Goal: Information Seeking & Learning: Find specific fact

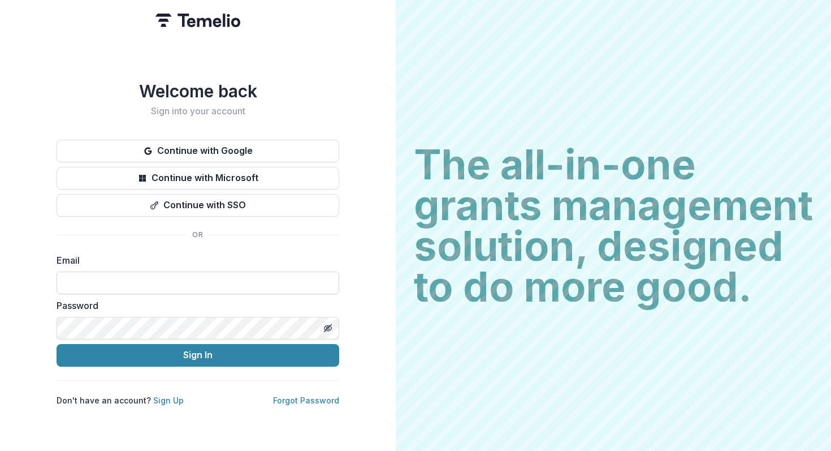
click at [172, 279] on input at bounding box center [198, 282] width 283 height 23
type input "**********"
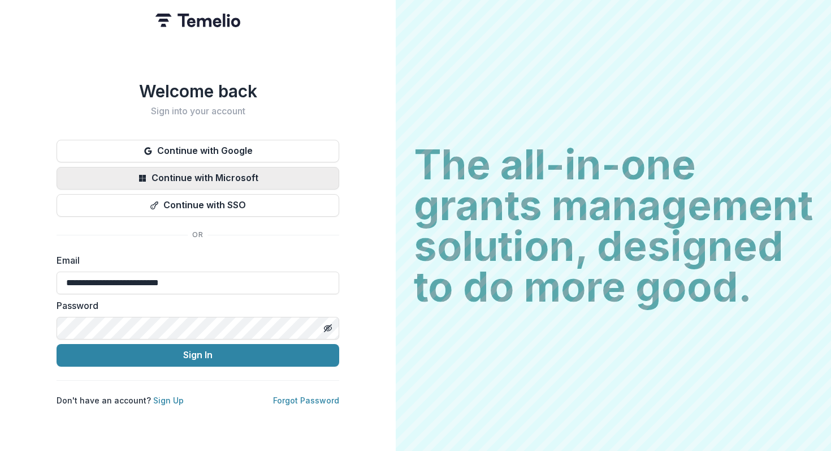
click at [211, 174] on button "Continue with Microsoft" at bounding box center [198, 178] width 283 height 23
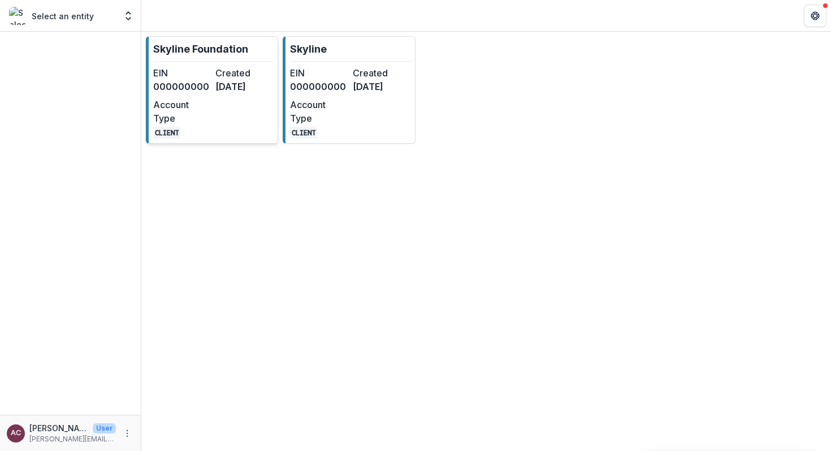
click at [219, 93] on dd "6 months ago" at bounding box center [244, 87] width 58 height 14
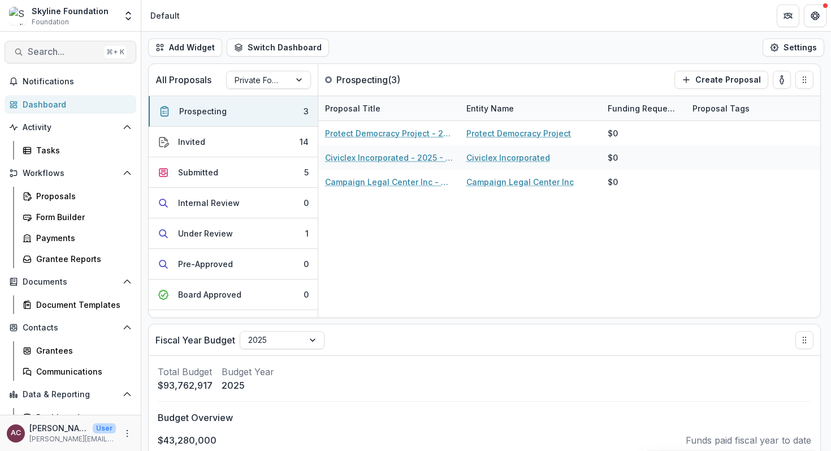
click at [37, 52] on span "Search..." at bounding box center [64, 51] width 72 height 11
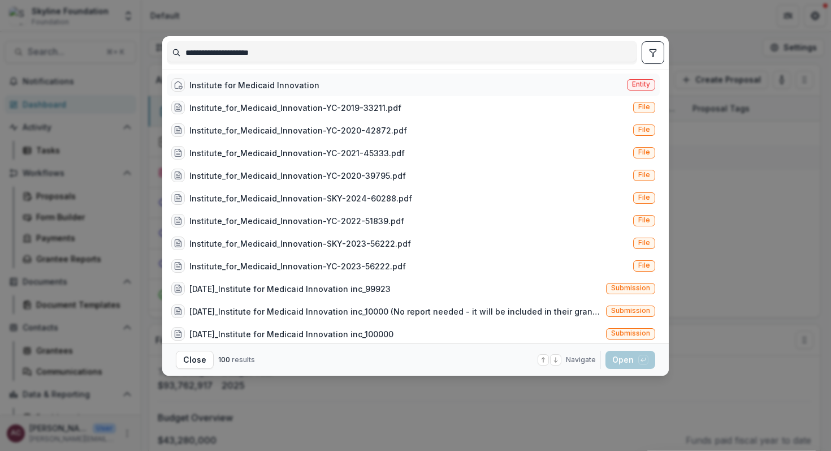
type input "**********"
click at [221, 87] on div "Institute for Medicaid Innovation" at bounding box center [254, 85] width 130 height 12
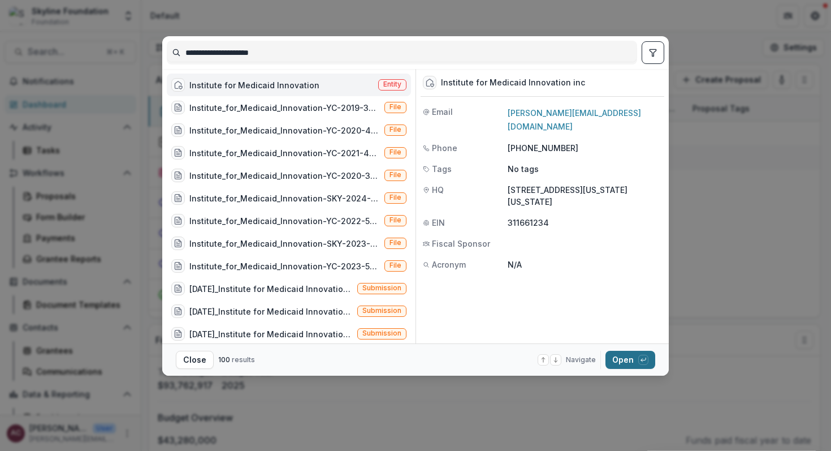
click at [622, 366] on button "Open with enter key" at bounding box center [631, 360] width 50 height 18
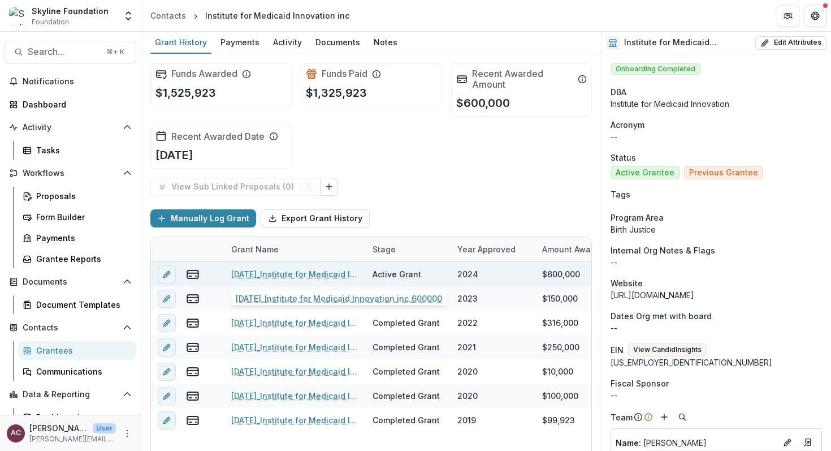
click at [308, 273] on link "06-07-2024_Institute for Medicaid Innovation inc_600000" at bounding box center [295, 274] width 128 height 12
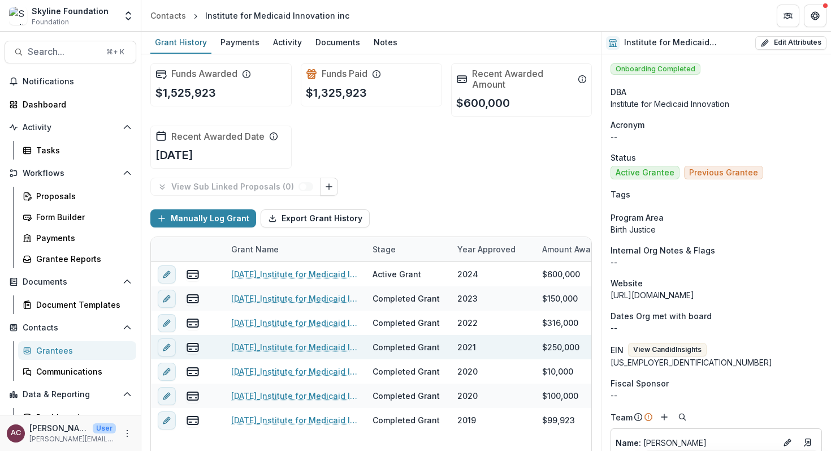
scroll to position [14, 0]
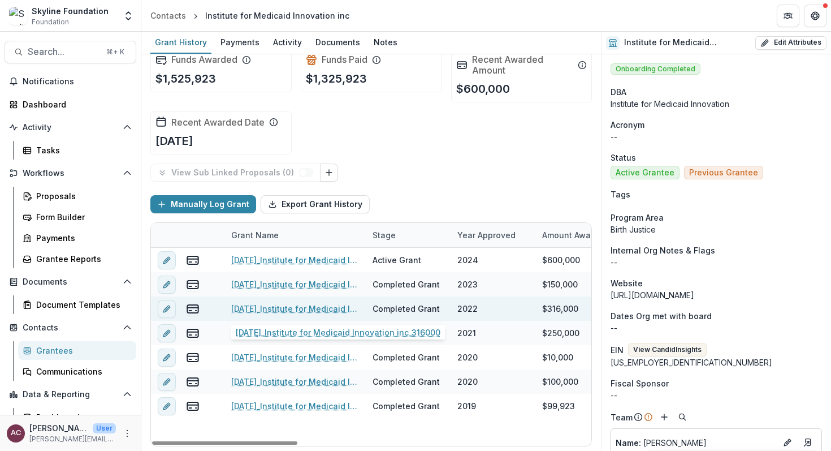
click at [286, 312] on link "06-02-2022_Institute for Medicaid Innovation inc_316000" at bounding box center [295, 309] width 128 height 12
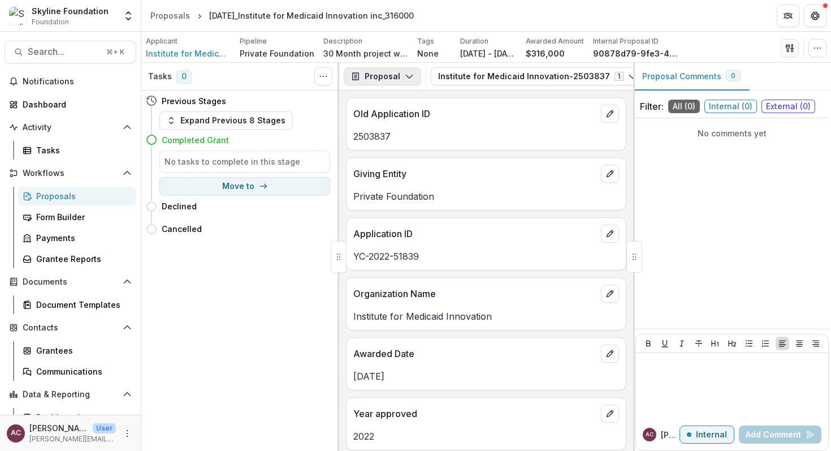
click at [393, 84] on button "Proposal" at bounding box center [382, 76] width 77 height 18
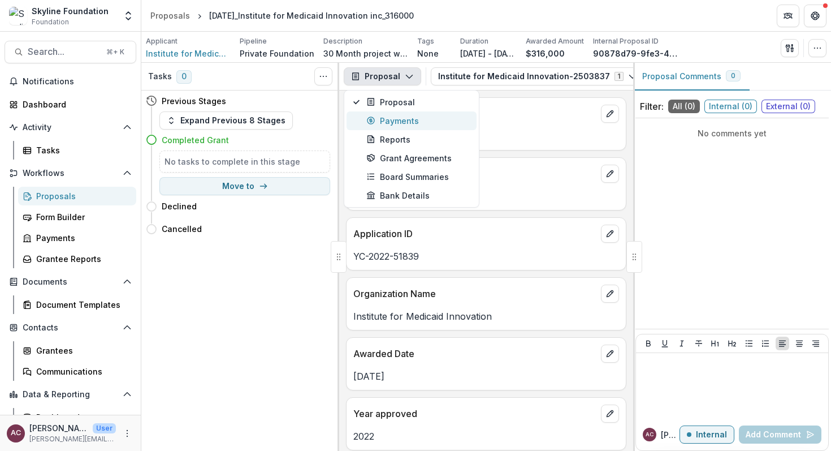
click at [383, 124] on div "Payments" at bounding box center [417, 121] width 103 height 12
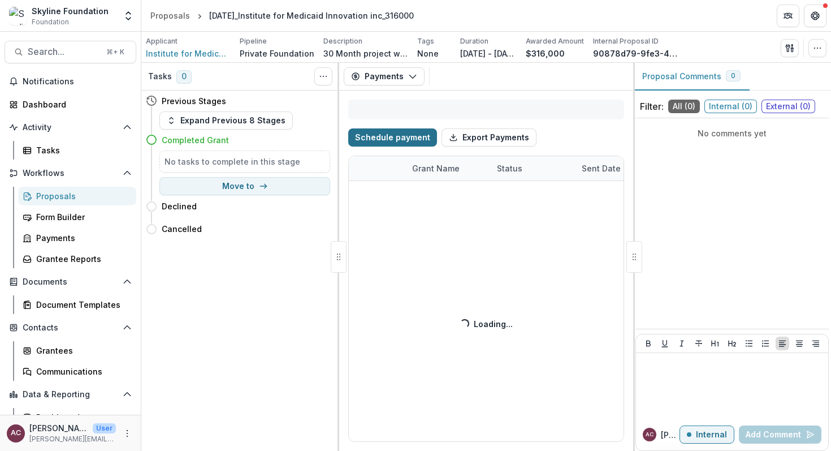
select select "****"
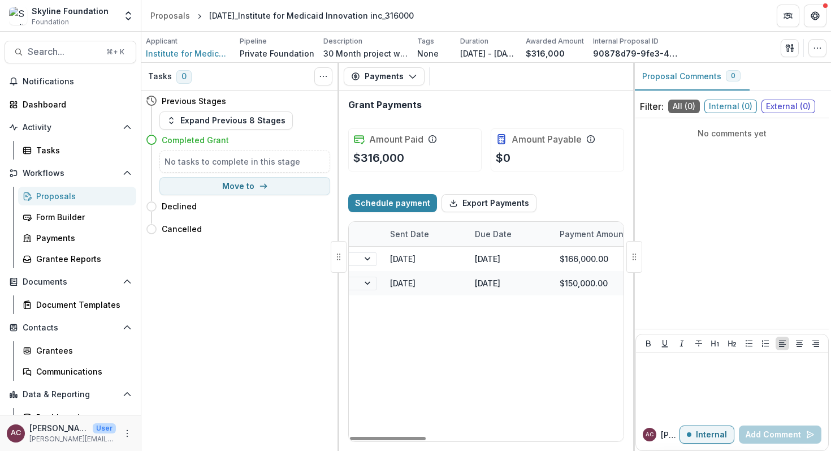
scroll to position [0, 230]
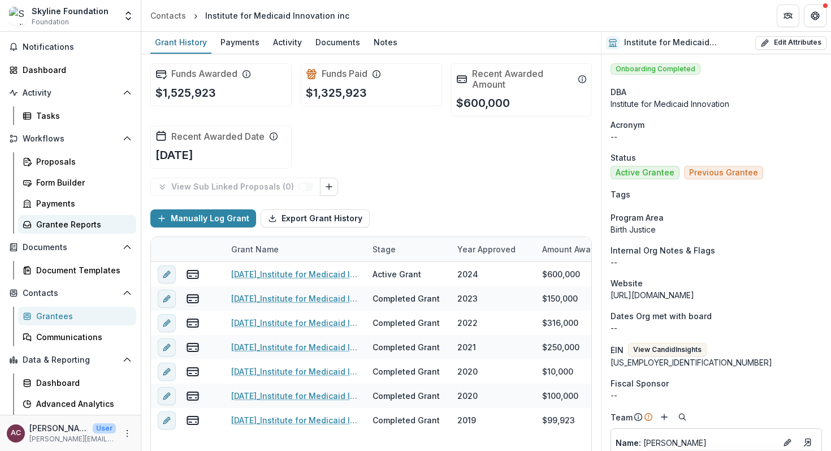
scroll to position [54, 0]
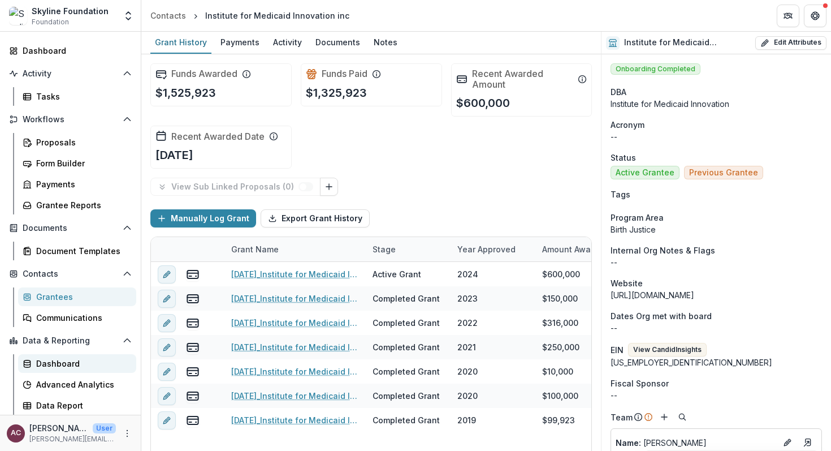
click at [40, 372] on link "Dashboard" at bounding box center [77, 363] width 118 height 19
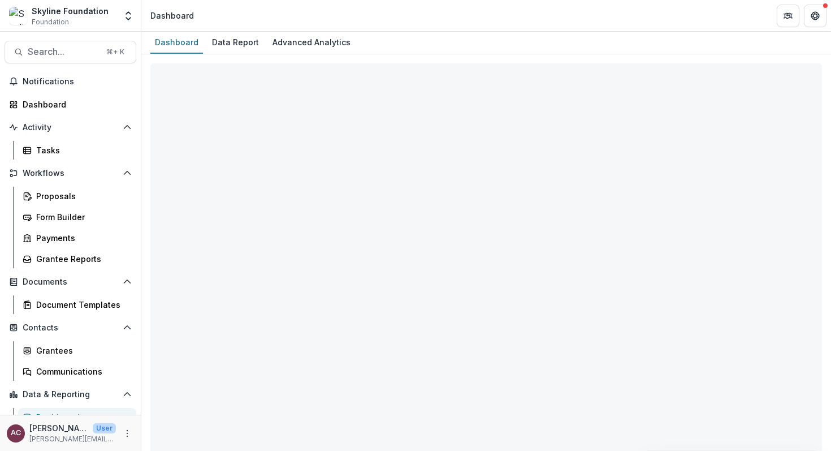
select select "**********"
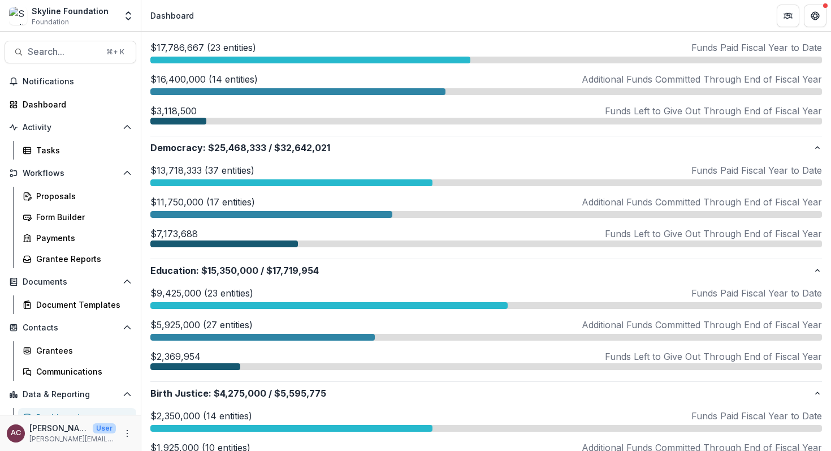
scroll to position [414, 0]
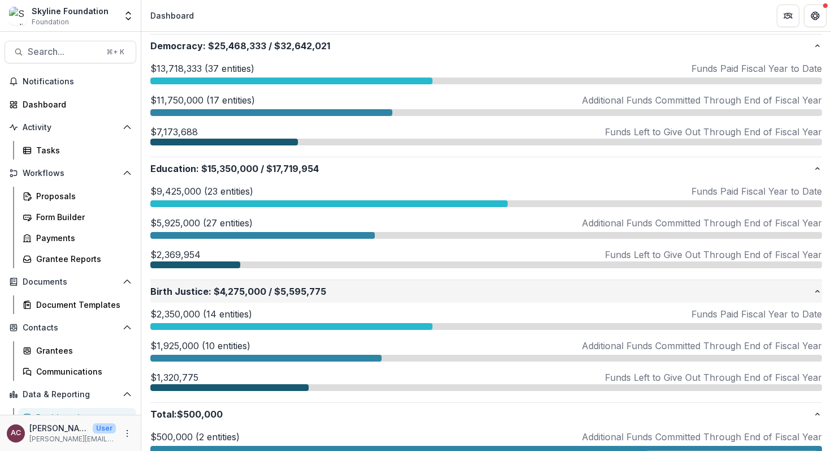
click at [214, 290] on span "$4,275,000" at bounding box center [240, 291] width 53 height 14
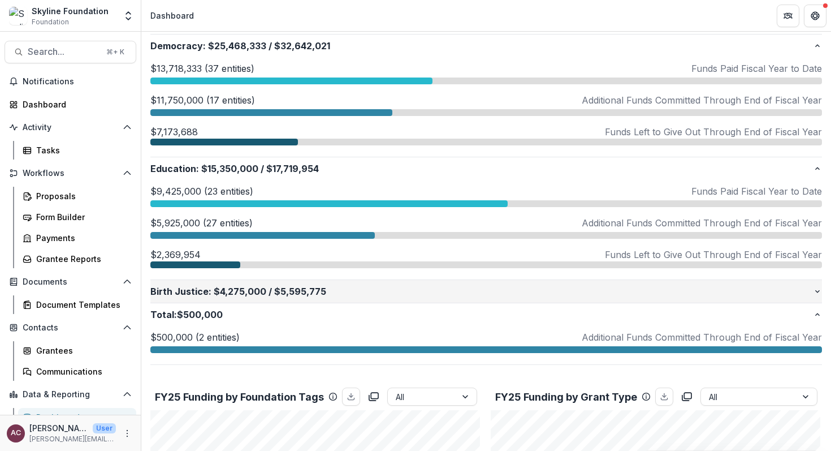
click at [253, 295] on span "$4,275,000" at bounding box center [240, 291] width 53 height 14
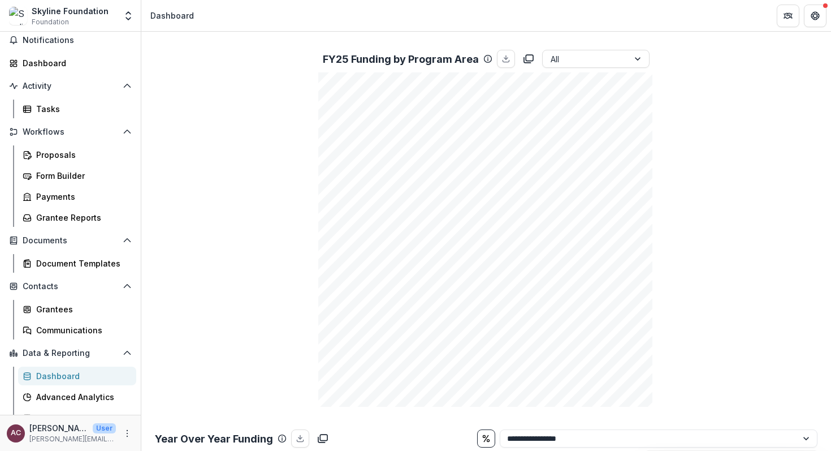
scroll to position [54, 0]
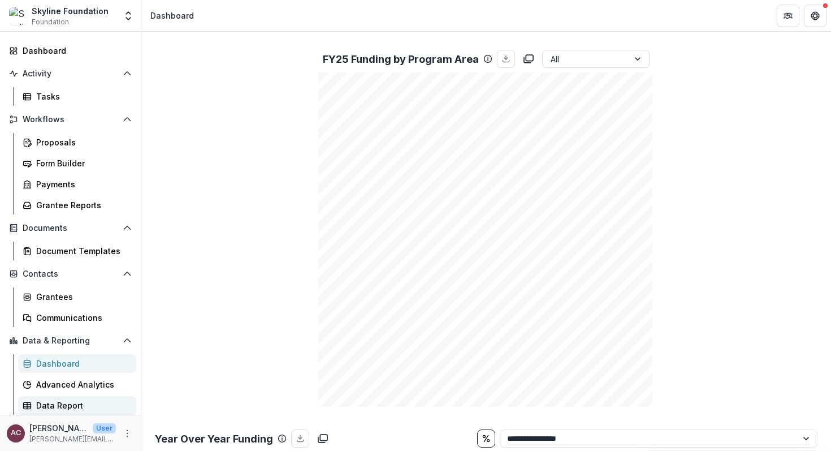
drag, startPoint x: 64, startPoint y: 402, endPoint x: 108, endPoint y: 407, distance: 43.8
click at [64, 402] on div "Data Report" at bounding box center [81, 405] width 91 height 12
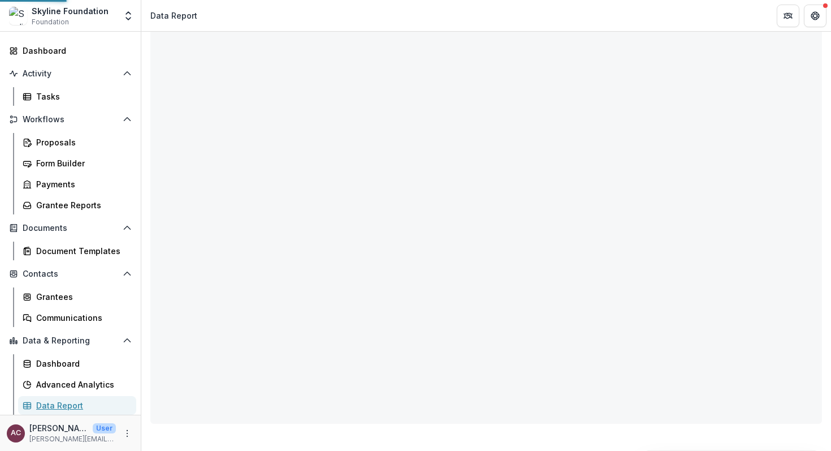
scroll to position [58, 0]
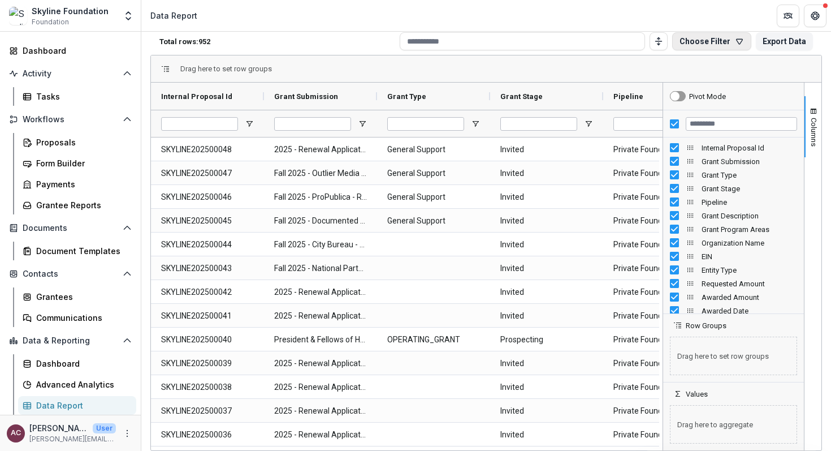
click at [728, 44] on button "Choose Filter" at bounding box center [711, 41] width 79 height 18
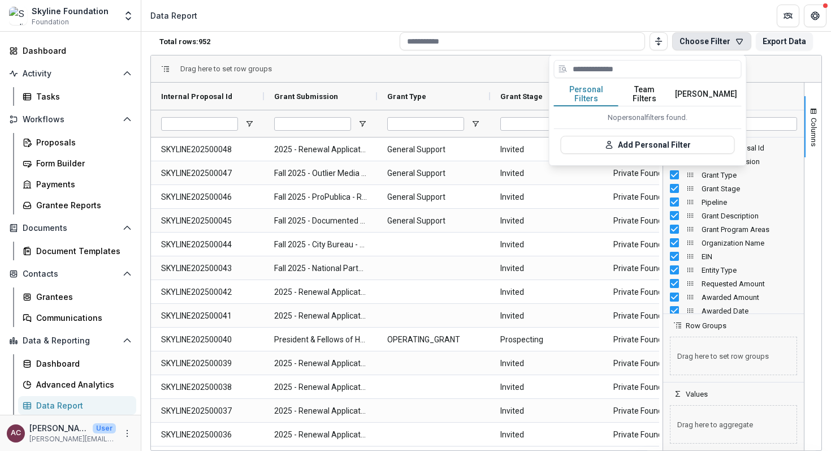
click at [651, 93] on button "Team Filters" at bounding box center [645, 95] width 52 height 24
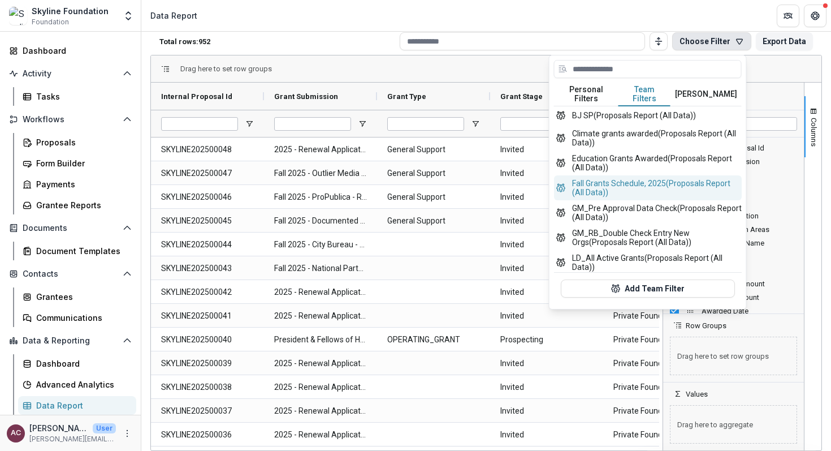
scroll to position [386, 0]
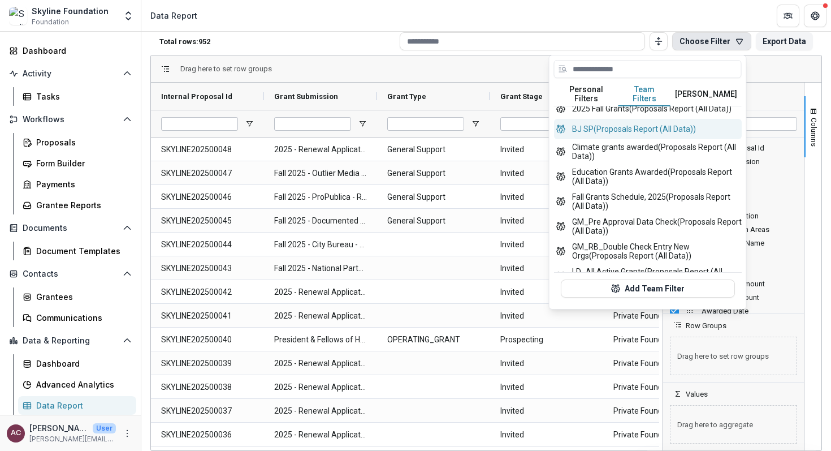
click at [642, 139] on button "BJ SP (Proposals Report (All Data))" at bounding box center [648, 129] width 188 height 20
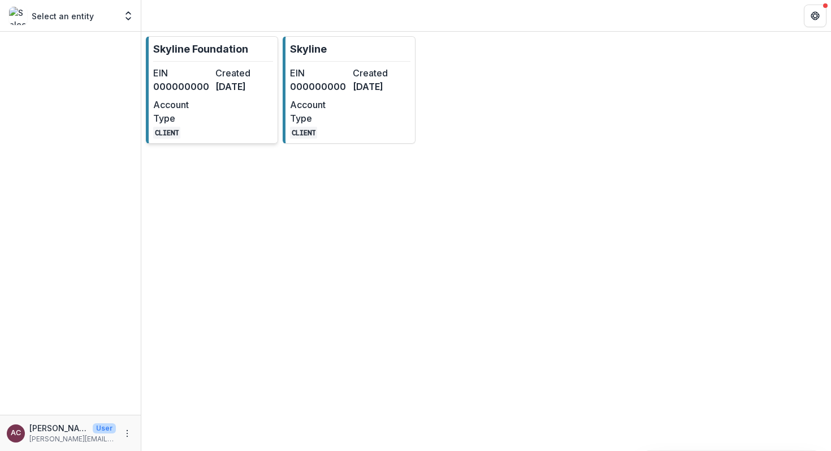
click at [227, 70] on dt "Created" at bounding box center [244, 73] width 58 height 14
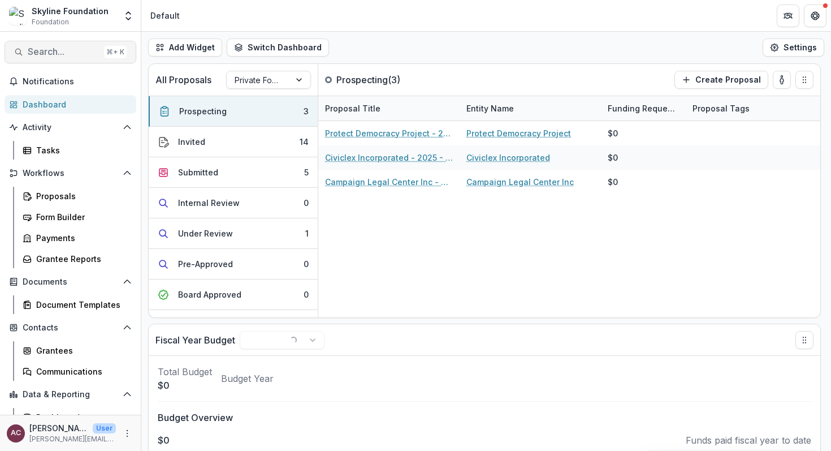
click at [70, 47] on span "Search..." at bounding box center [64, 51] width 72 height 11
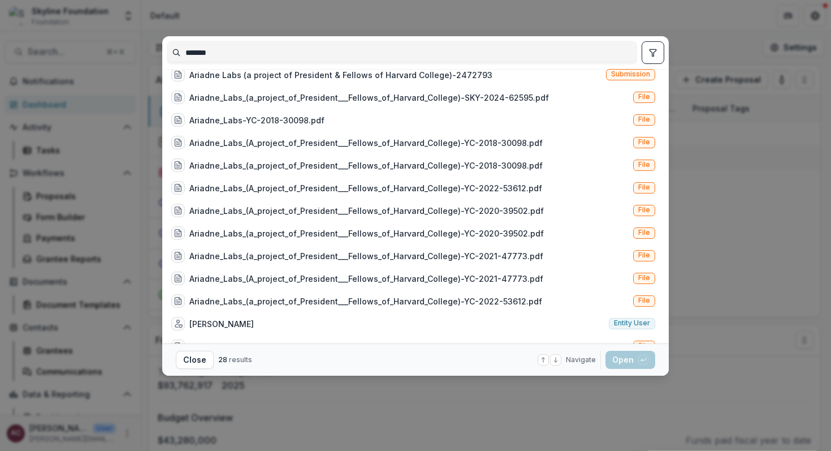
scroll to position [368, 0]
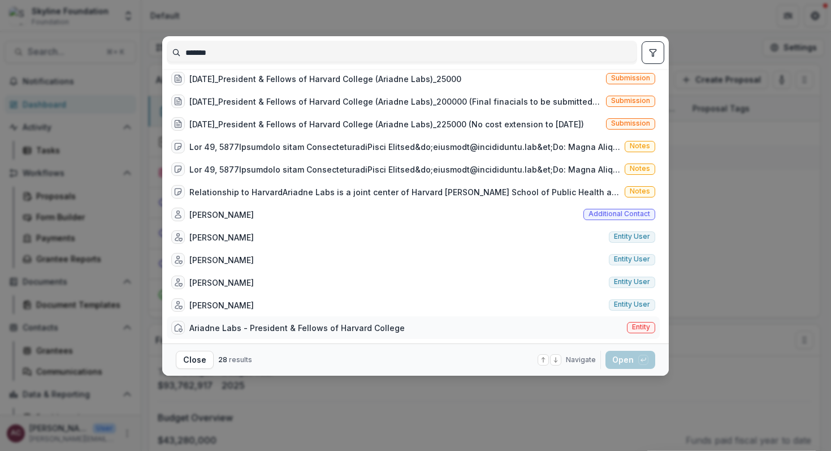
type input "*******"
click at [282, 324] on div "Ariadne Labs - President & Fellows of Harvard College" at bounding box center [296, 328] width 215 height 12
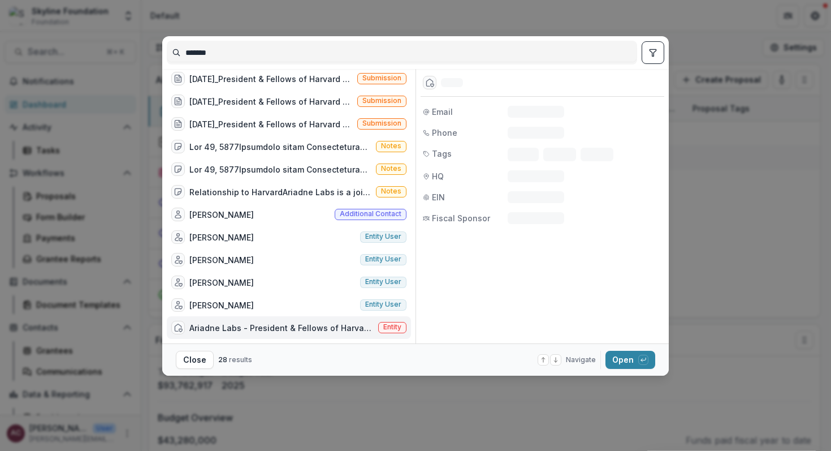
scroll to position [359, 0]
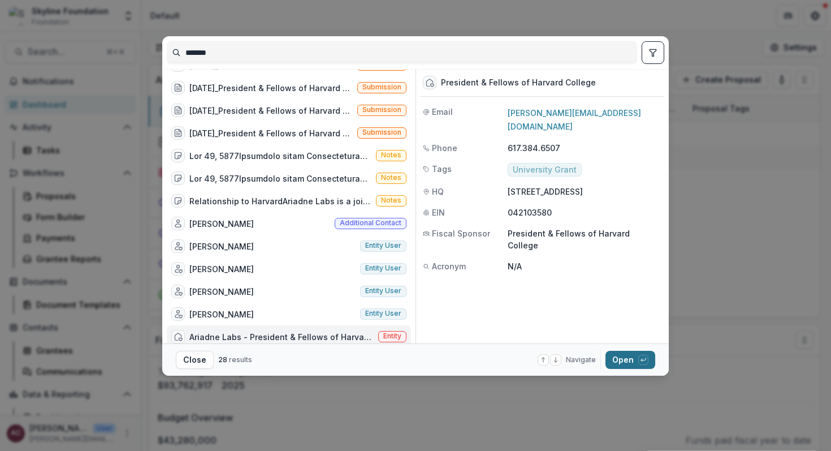
click at [624, 360] on button "Open with enter key" at bounding box center [631, 360] width 50 height 18
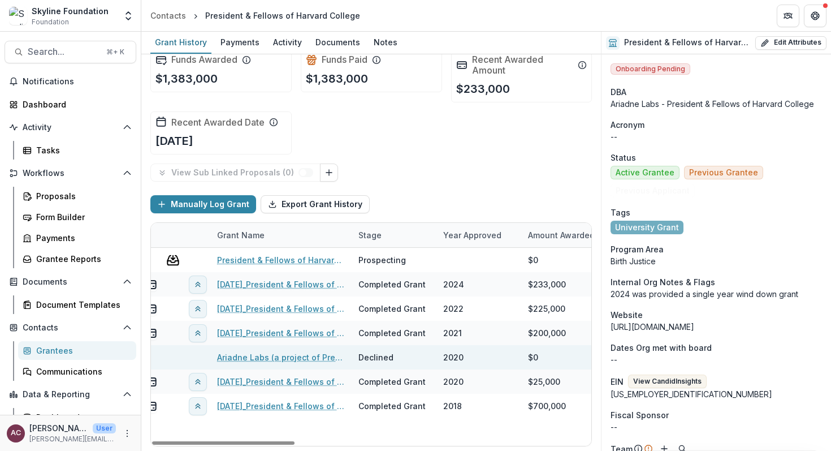
scroll to position [0, 43]
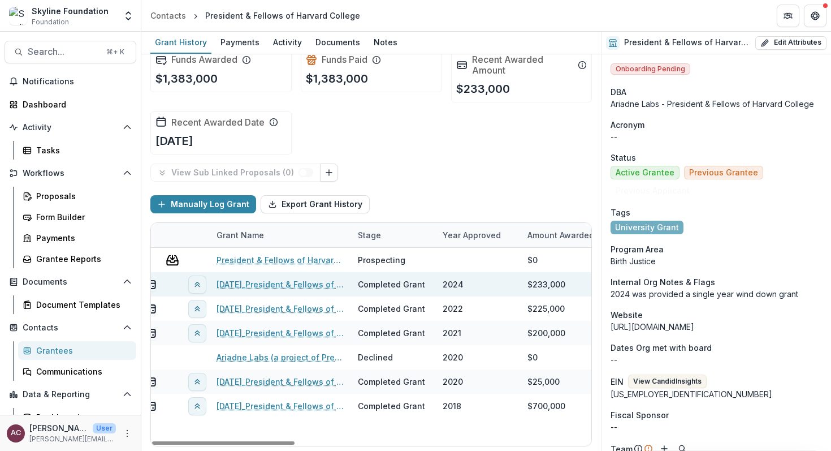
click at [287, 286] on link "11-26-2024_President & Fellows of Harvard College (Ariadne Labs)_233000" at bounding box center [281, 284] width 128 height 12
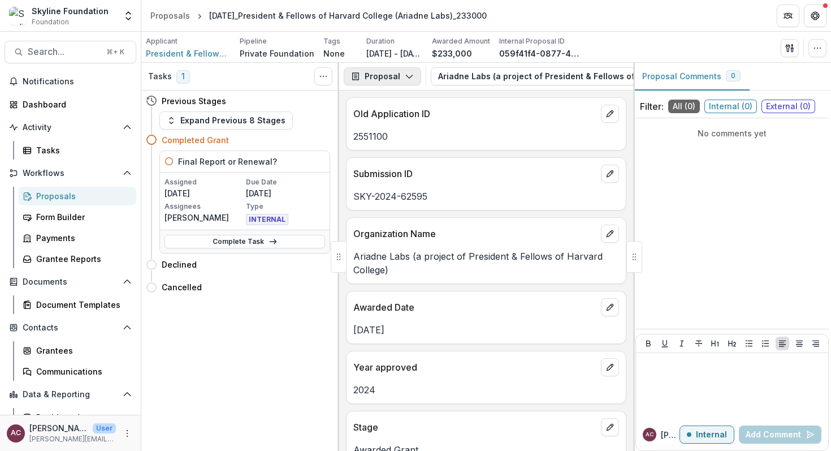
click at [401, 80] on button "Proposal" at bounding box center [382, 76] width 77 height 18
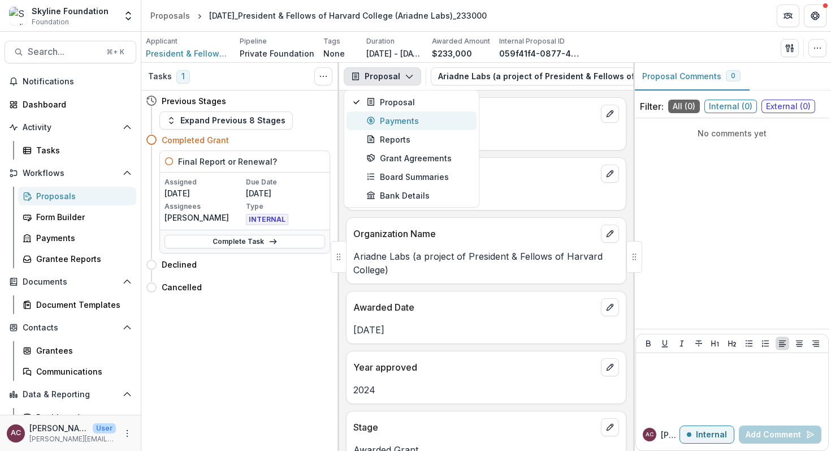
click at [395, 119] on div "Payments" at bounding box center [417, 121] width 103 height 12
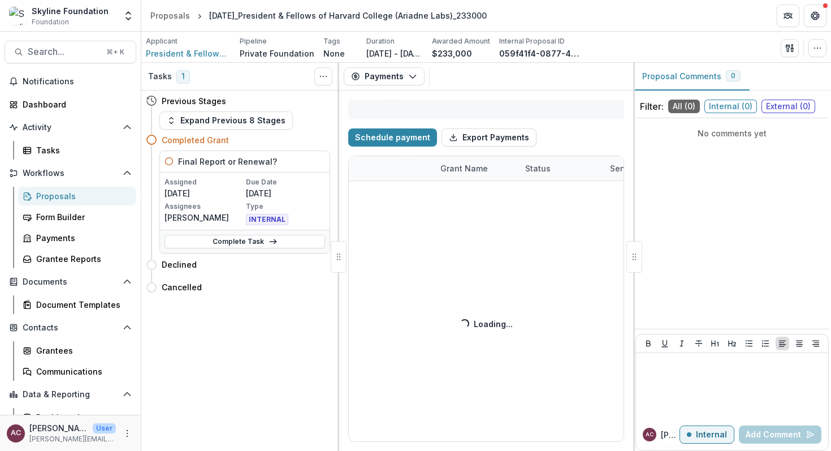
select select "****"
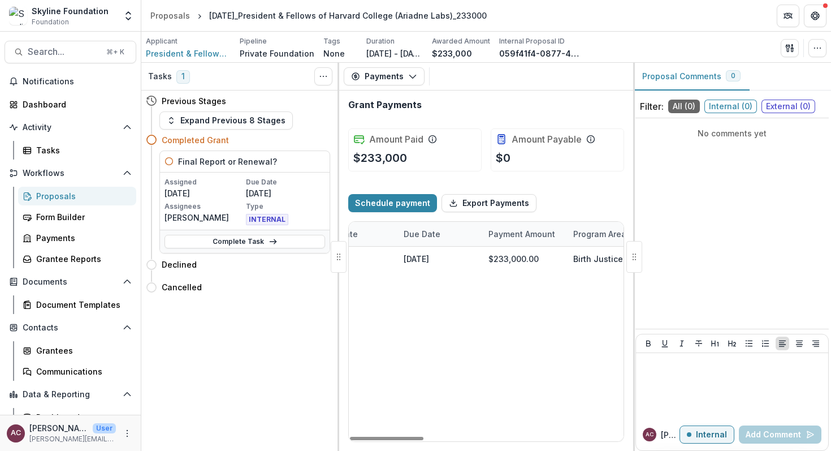
scroll to position [0, 303]
